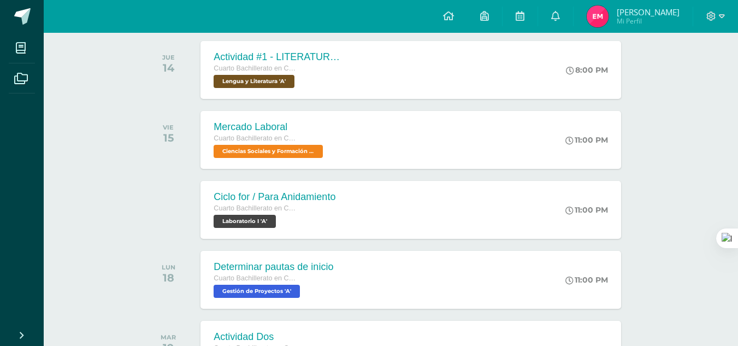
scroll to position [467, 0]
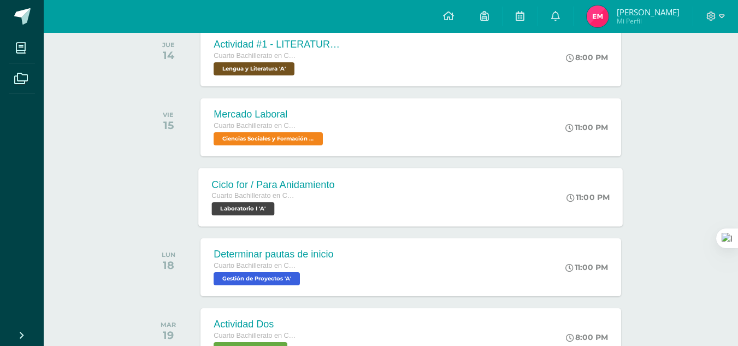
click at [266, 179] on div "Ciclo for / Para Anidamiento" at bounding box center [273, 184] width 123 height 11
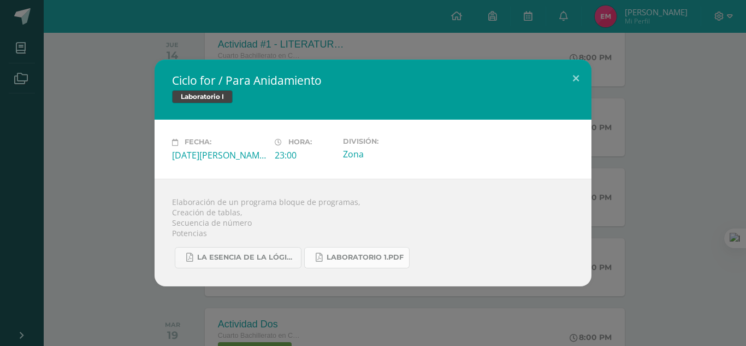
click at [331, 254] on span "Laboratorio 1.pdf" at bounding box center [364, 257] width 77 height 9
click at [158, 100] on div "Ciclo for / Para Anidamiento Laboratorio I" at bounding box center [372, 90] width 437 height 60
click at [572, 85] on button at bounding box center [575, 78] width 31 height 37
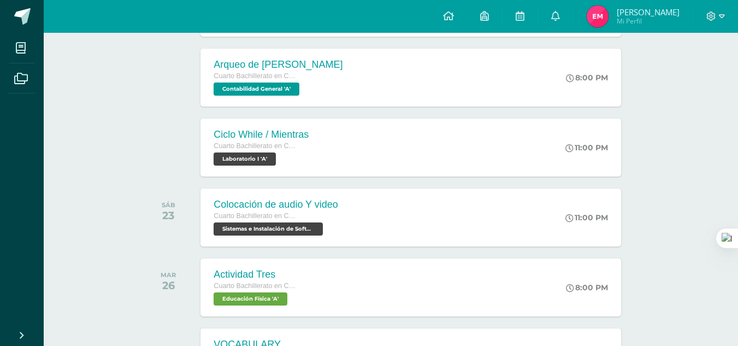
scroll to position [1076, 0]
click at [236, 218] on span "Cuarto Bachillerato en CCLL con Orientación en Computación" at bounding box center [253, 215] width 83 height 8
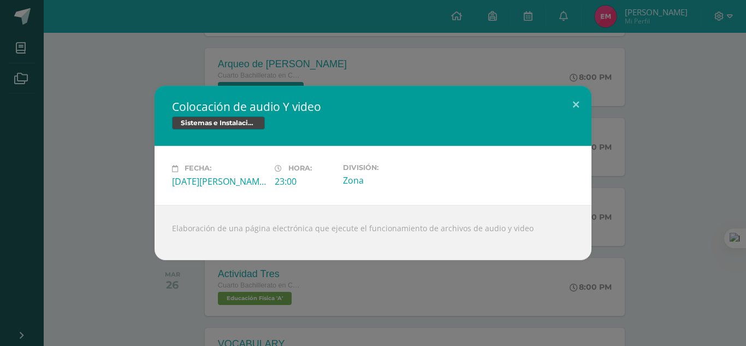
click at [148, 185] on div "Colocación de audio Y video Sistemas e Instalación de Software Fecha: Sábado 23…" at bounding box center [372, 173] width 737 height 174
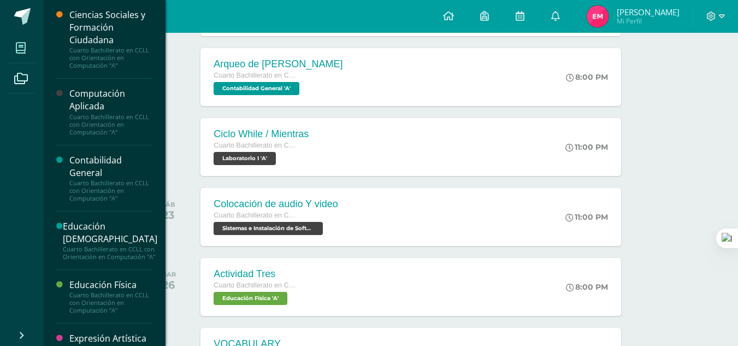
click at [19, 48] on icon at bounding box center [21, 48] width 10 height 11
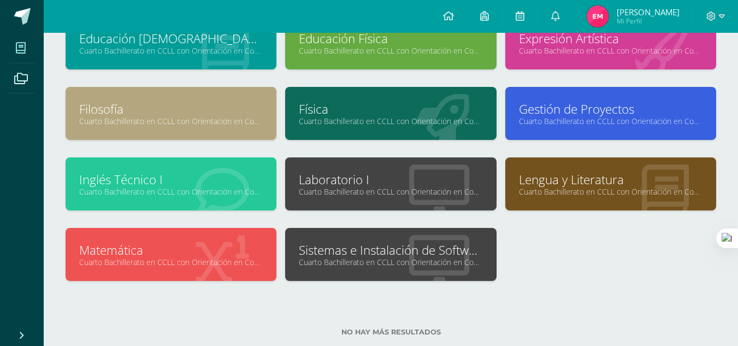
scroll to position [183, 0]
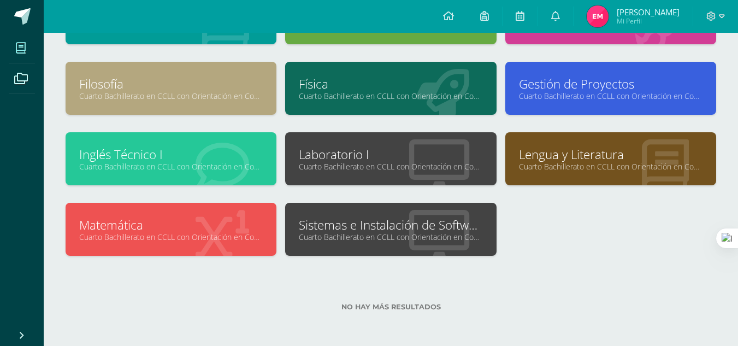
click at [379, 234] on link "Cuarto Bachillerato en CCLL con Orientación en Computación "A"" at bounding box center [390, 236] width 183 height 10
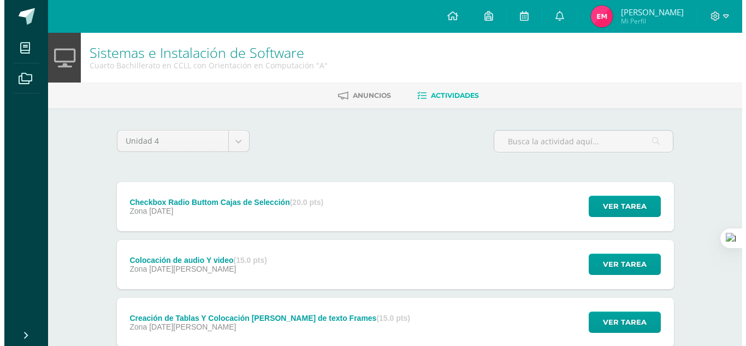
scroll to position [74, 0]
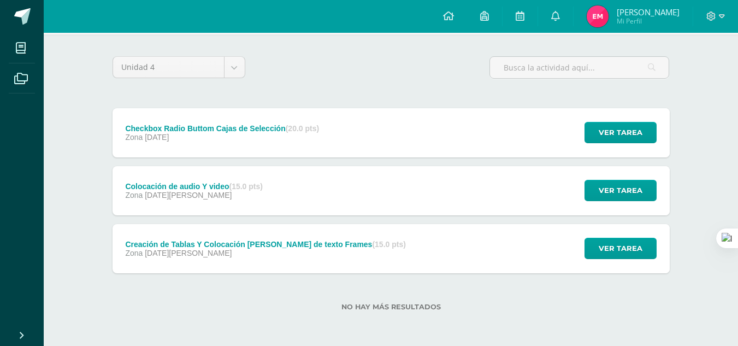
click at [146, 246] on div "Creación de Tablas Y Colocación [PERSON_NAME] de texto Frames (15.0 pts)" at bounding box center [265, 244] width 280 height 9
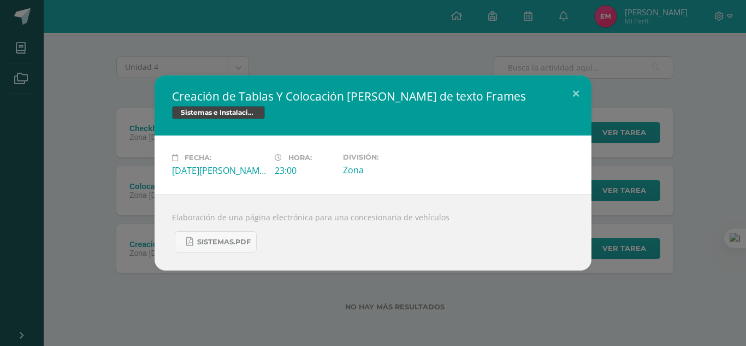
click at [95, 286] on div "Creación de Tablas Y Colocación [PERSON_NAME] de texto Frames Sistemas e Instal…" at bounding box center [373, 173] width 746 height 346
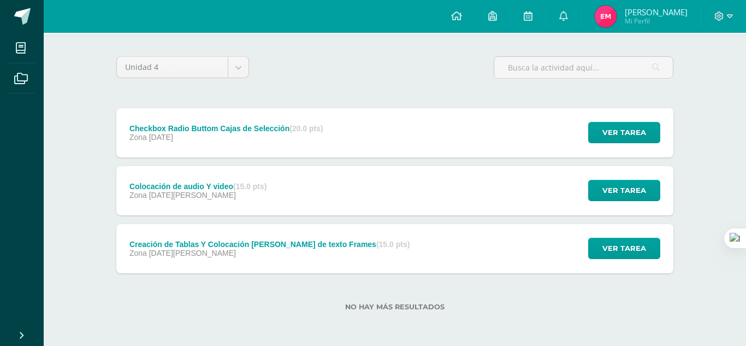
click at [136, 259] on div "Creación de Tablas Y Colocación [PERSON_NAME] de texto Frames (15.0 pts) Zona […" at bounding box center [269, 248] width 306 height 49
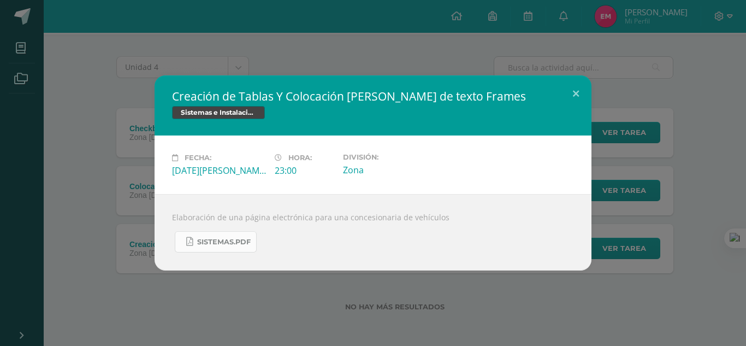
click at [217, 247] on link "Sistemas.pdf" at bounding box center [216, 241] width 82 height 21
